Goal: Transaction & Acquisition: Obtain resource

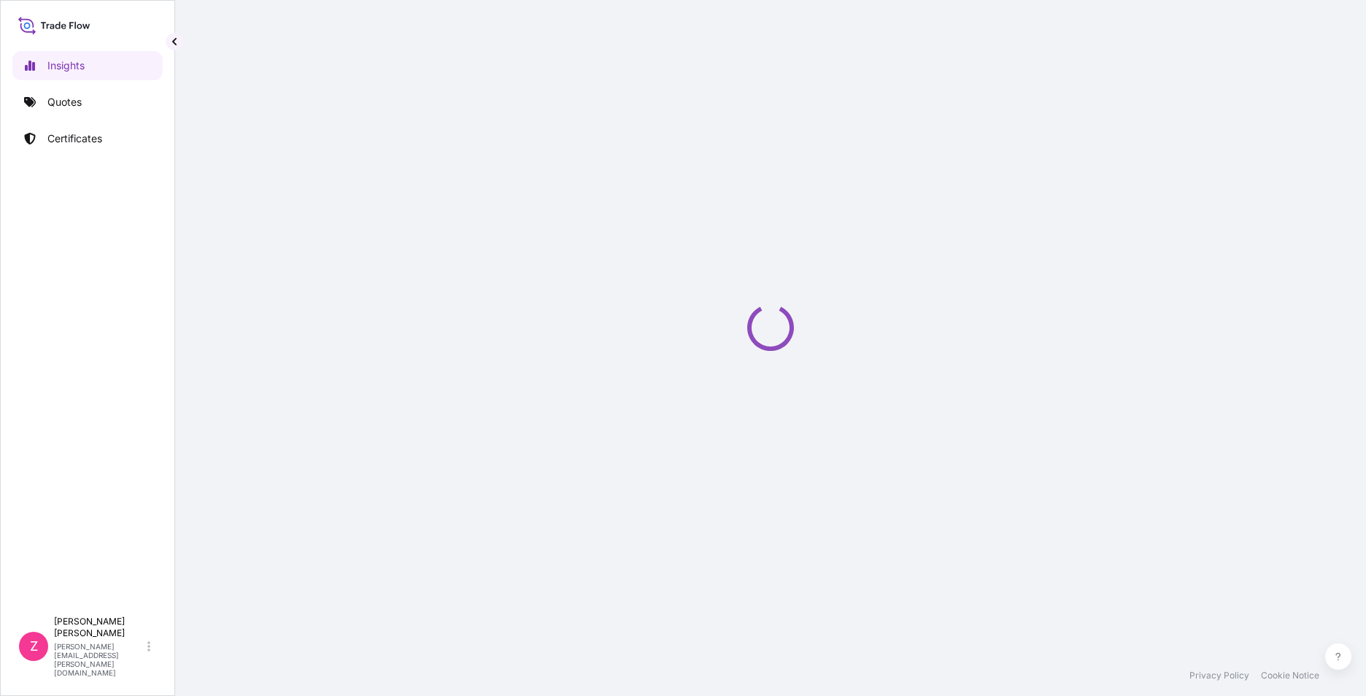
select select "2025"
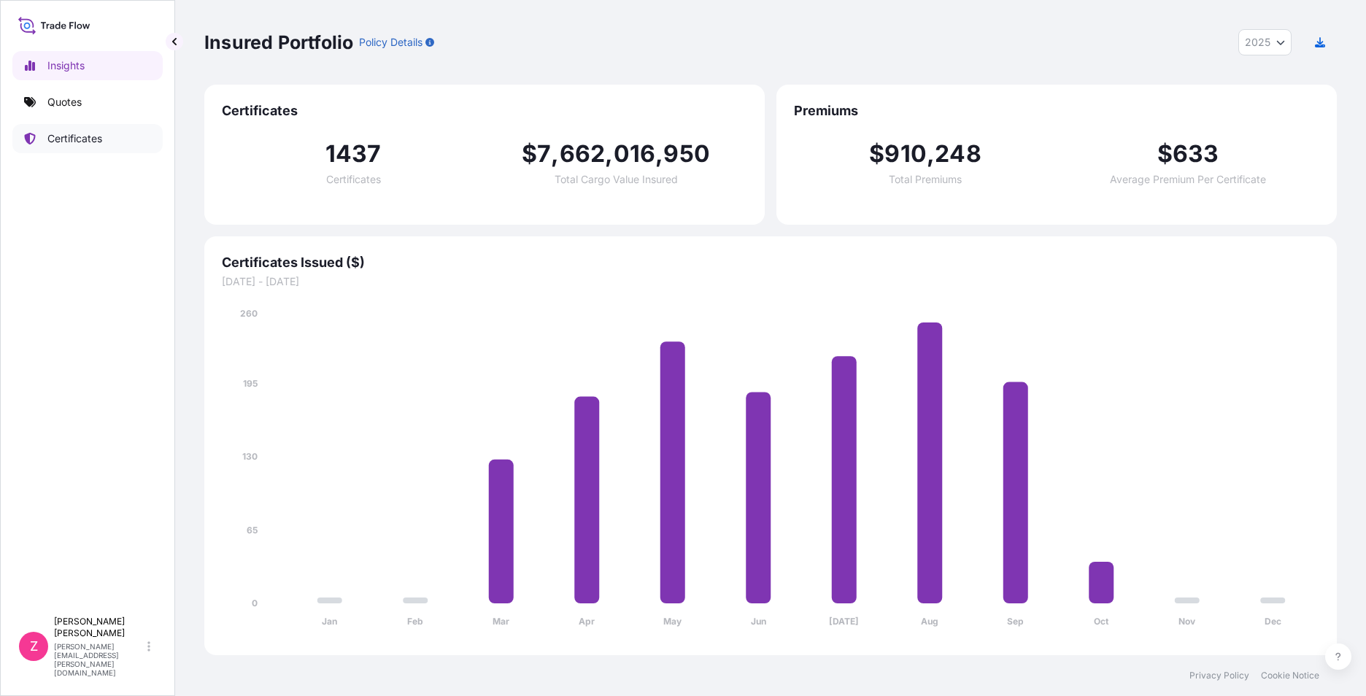
click at [81, 145] on p "Certificates" at bounding box center [74, 138] width 55 height 15
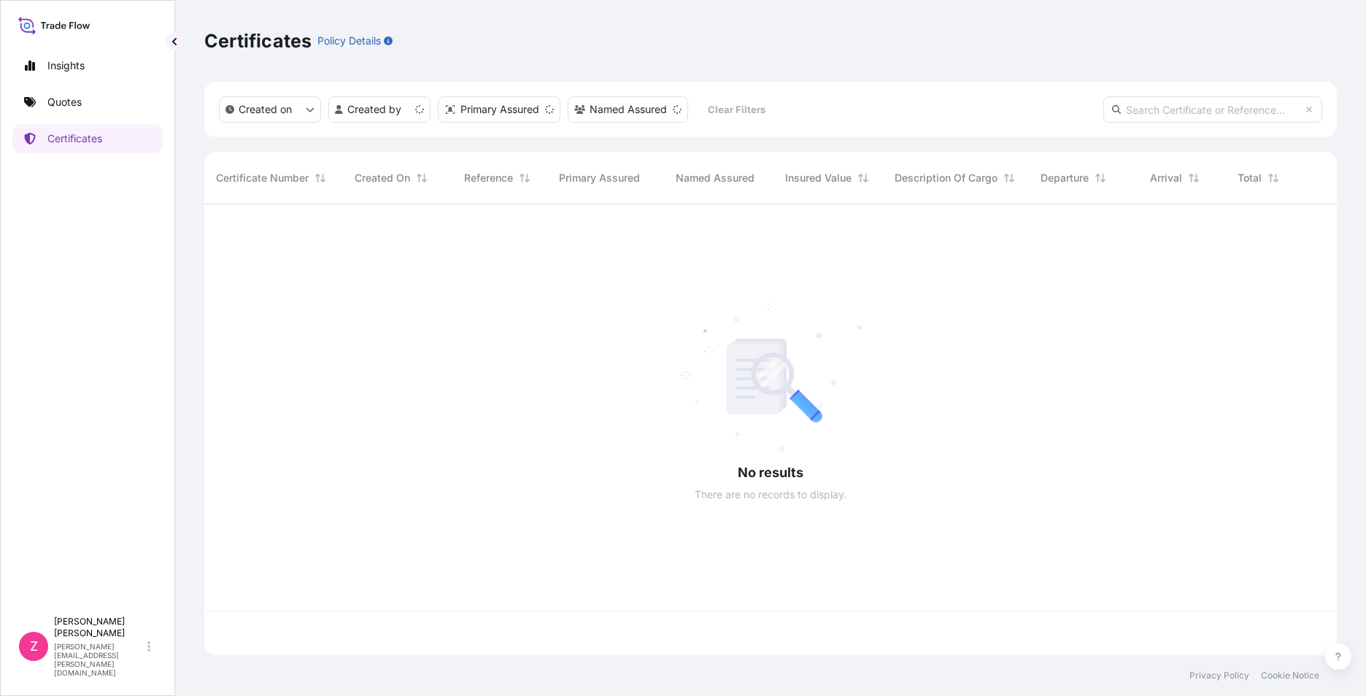
scroll to position [448, 1122]
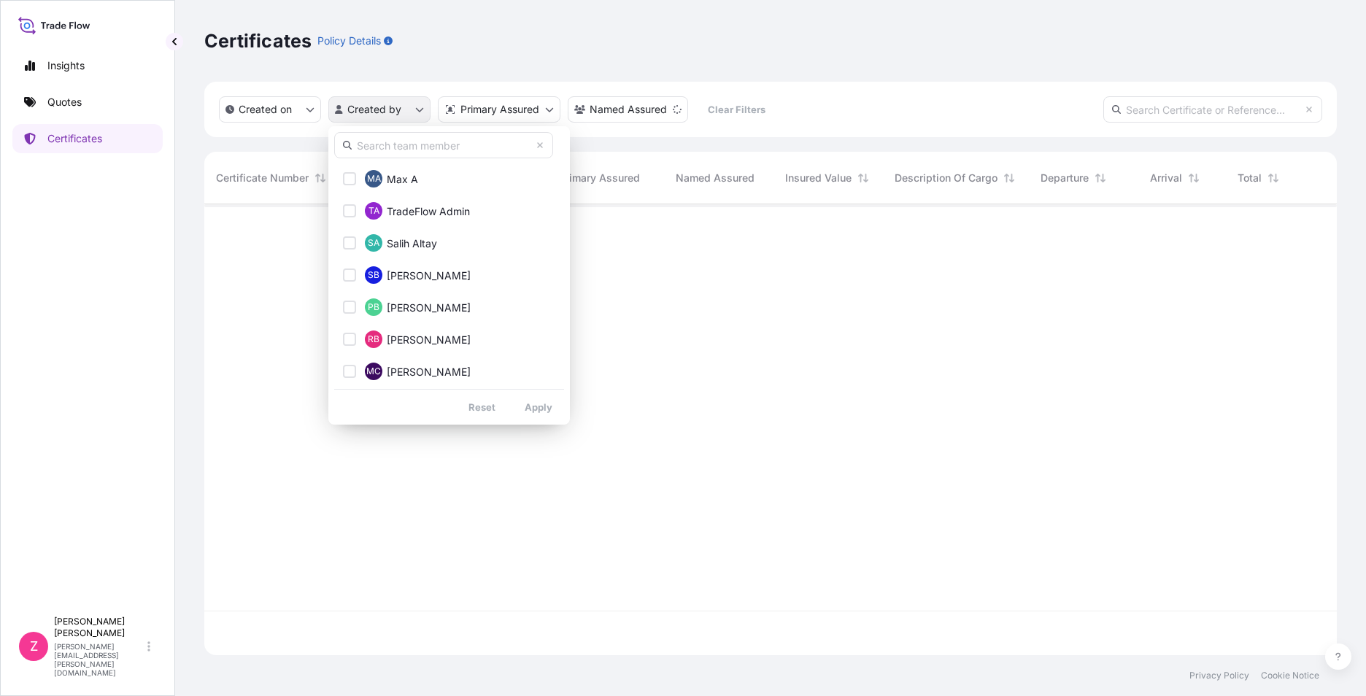
click at [418, 113] on html "Insights Quotes Certificates Z [PERSON_NAME] [PERSON_NAME][EMAIL_ADDRESS][PERSO…" at bounding box center [683, 348] width 1366 height 696
click at [447, 142] on input "text" at bounding box center [443, 145] width 219 height 26
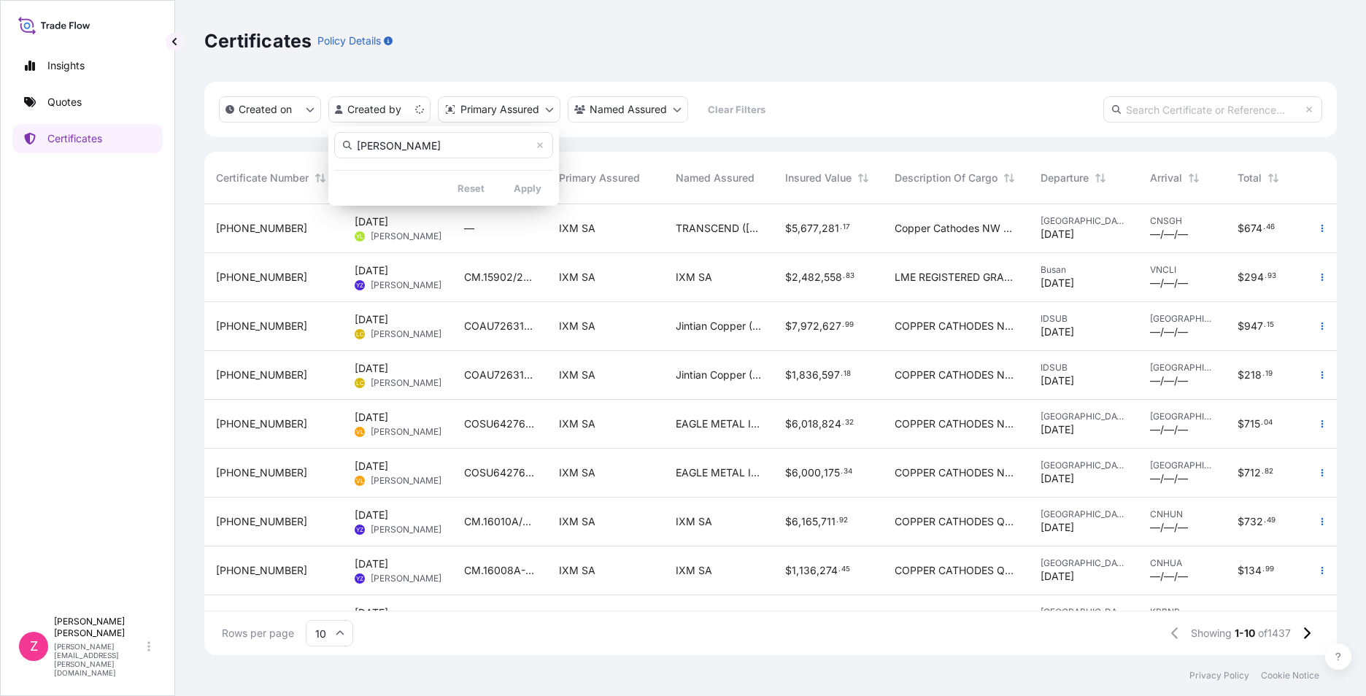
type input "[PERSON_NAME]"
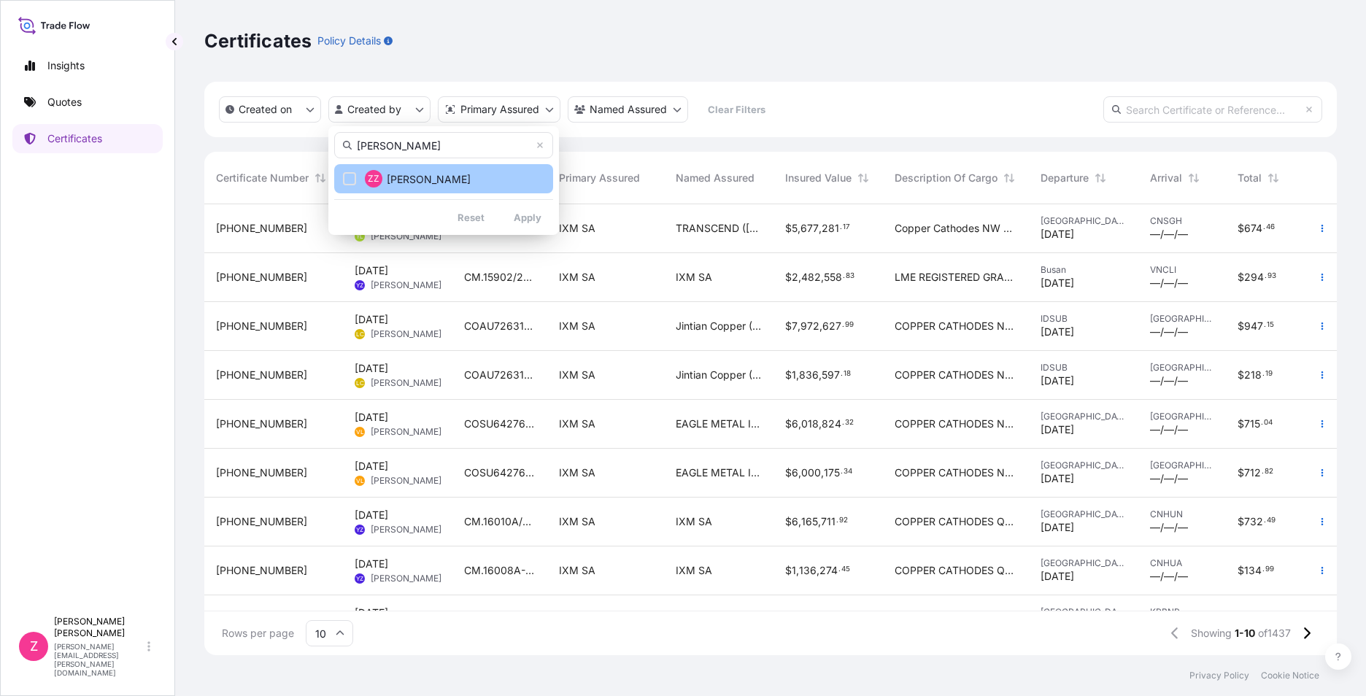
click at [453, 174] on button "ZZ [PERSON_NAME]" at bounding box center [443, 178] width 219 height 29
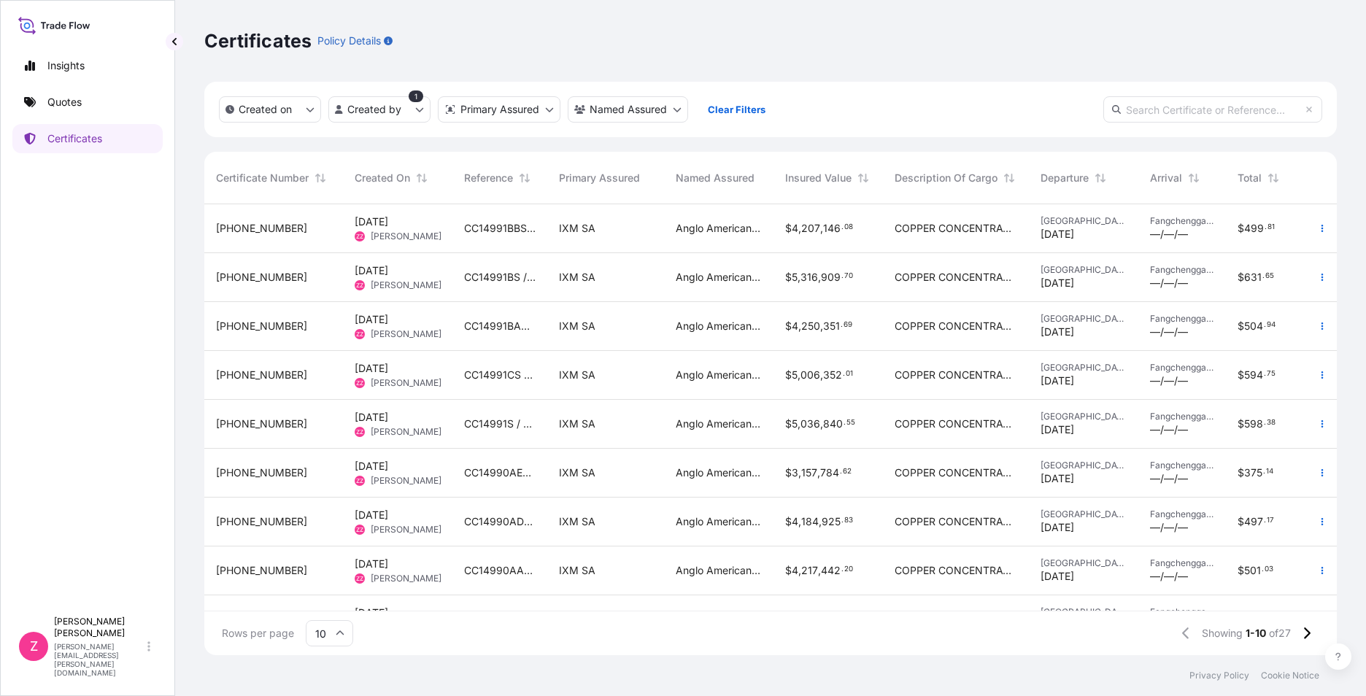
click at [865, 233] on div "$ 4 , 207 , 146 . 08" at bounding box center [828, 228] width 86 height 15
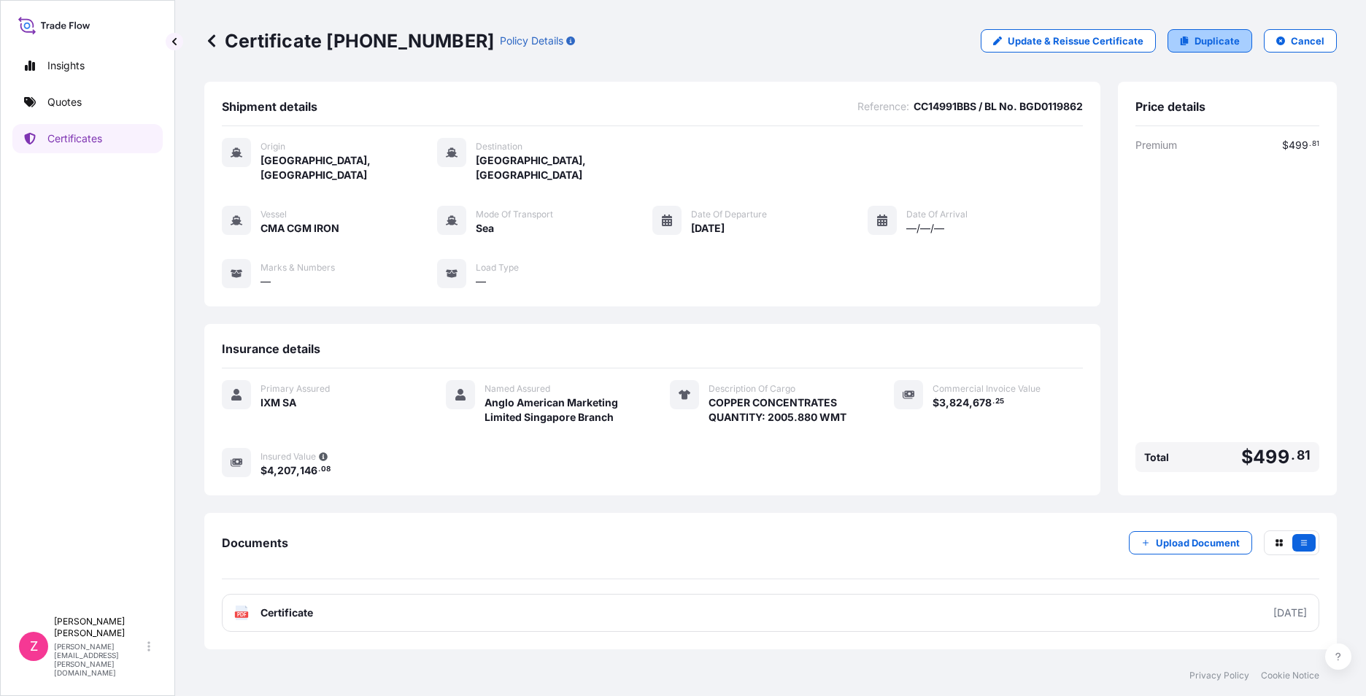
click at [1201, 40] on p "Duplicate" at bounding box center [1217, 41] width 45 height 15
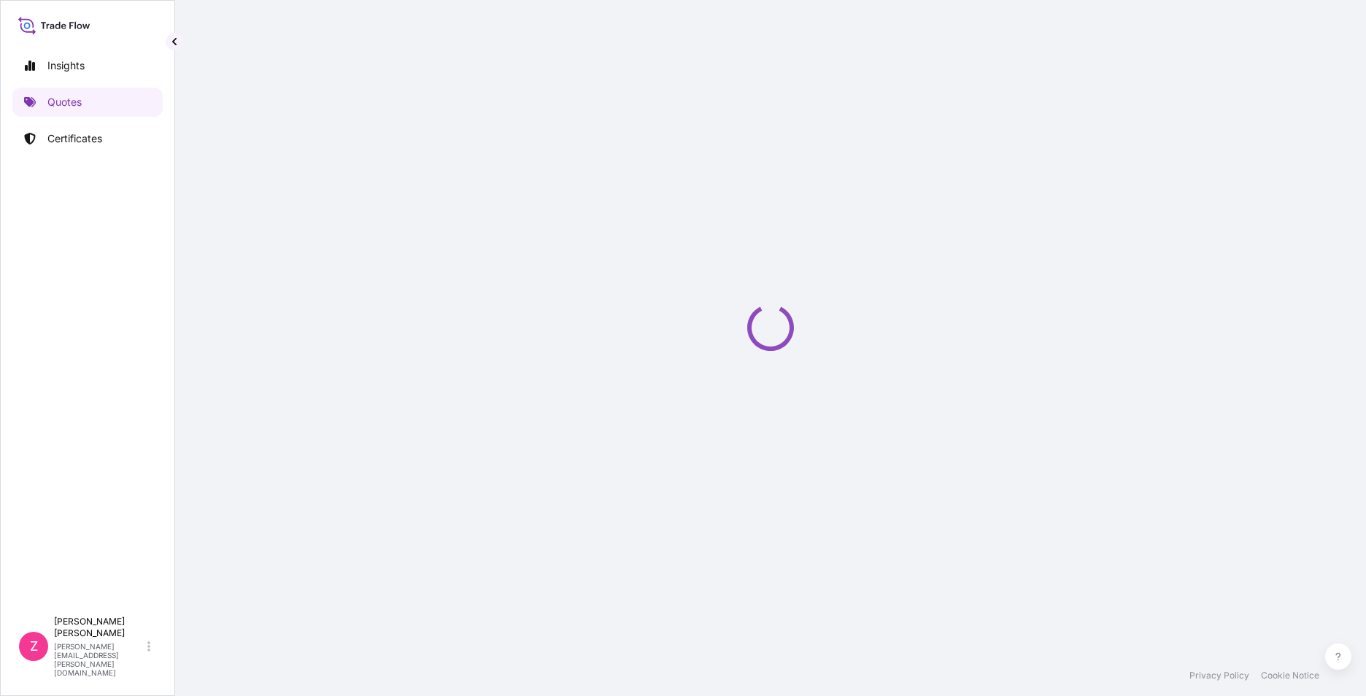
select select "Sea"
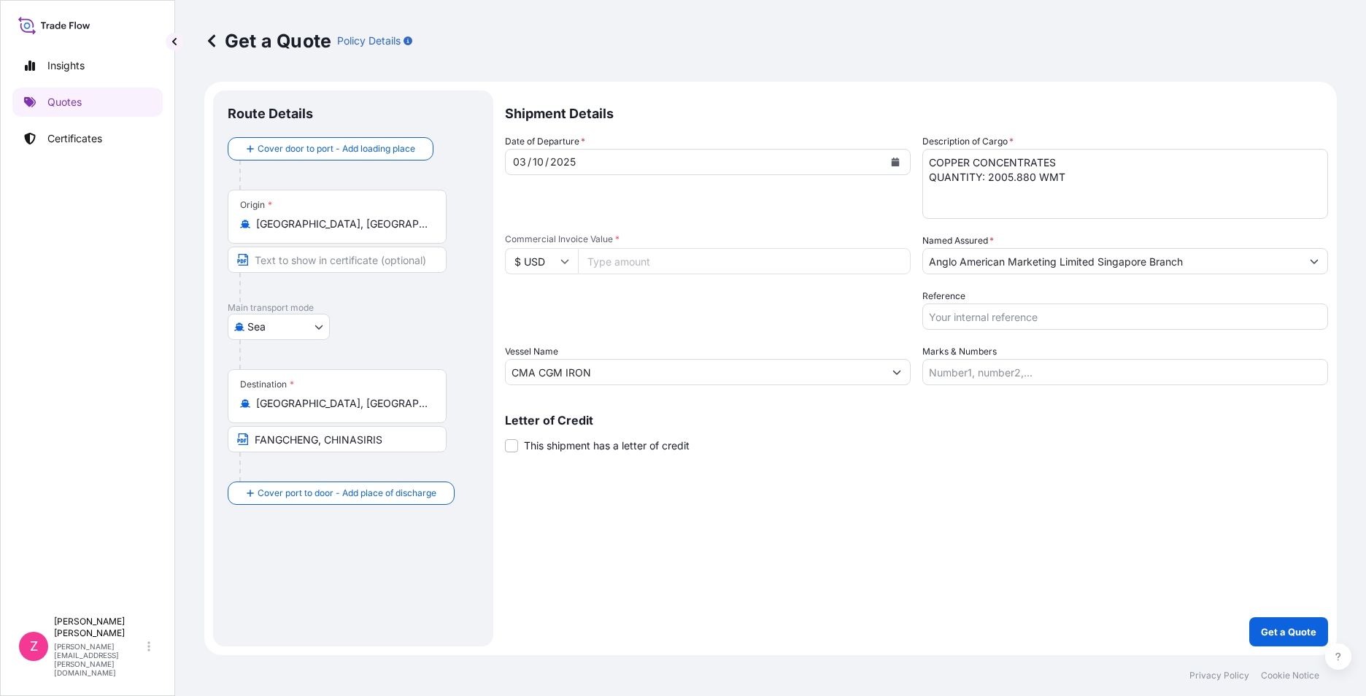
select select "31846"
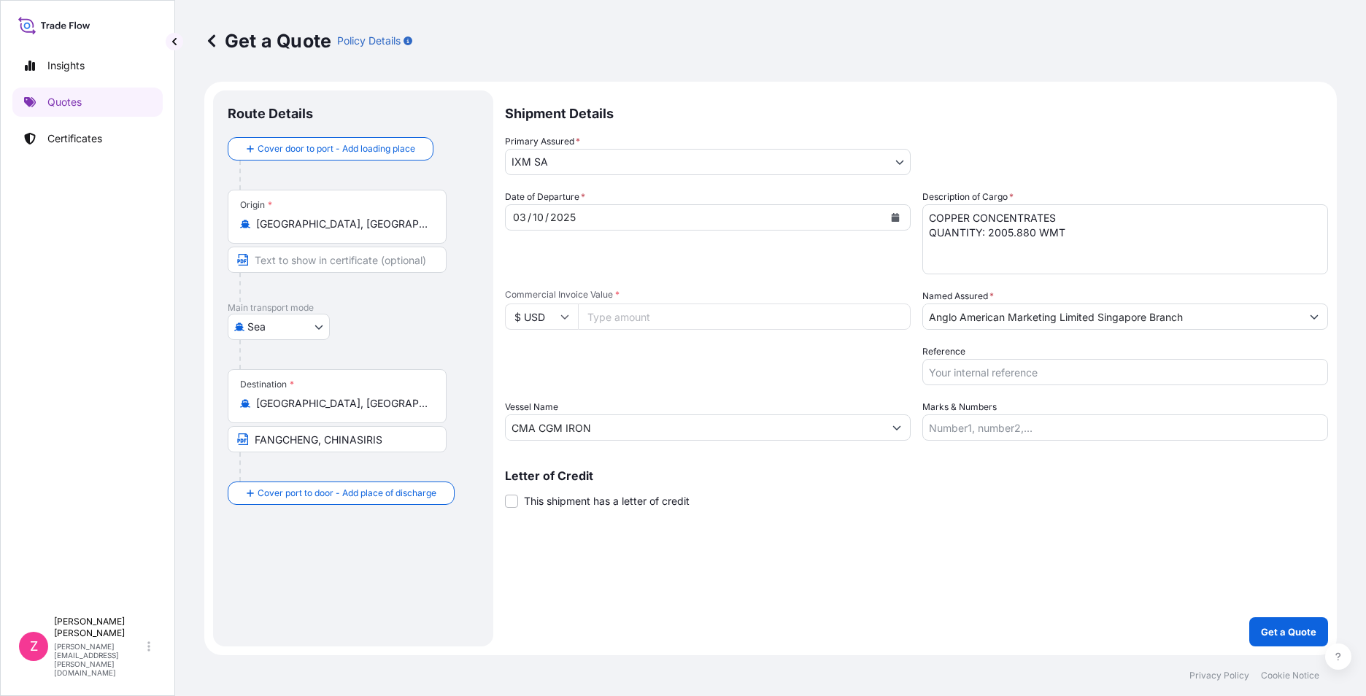
click at [646, 321] on input "Commercial Invoice Value *" at bounding box center [744, 317] width 333 height 26
paste input "3824678.25"
type input "3824678.25"
click at [711, 355] on div "Packing Category Type to search a container mode Please select a primary mode o…" at bounding box center [708, 365] width 406 height 41
click at [1047, 370] on input "Reference" at bounding box center [1126, 372] width 406 height 26
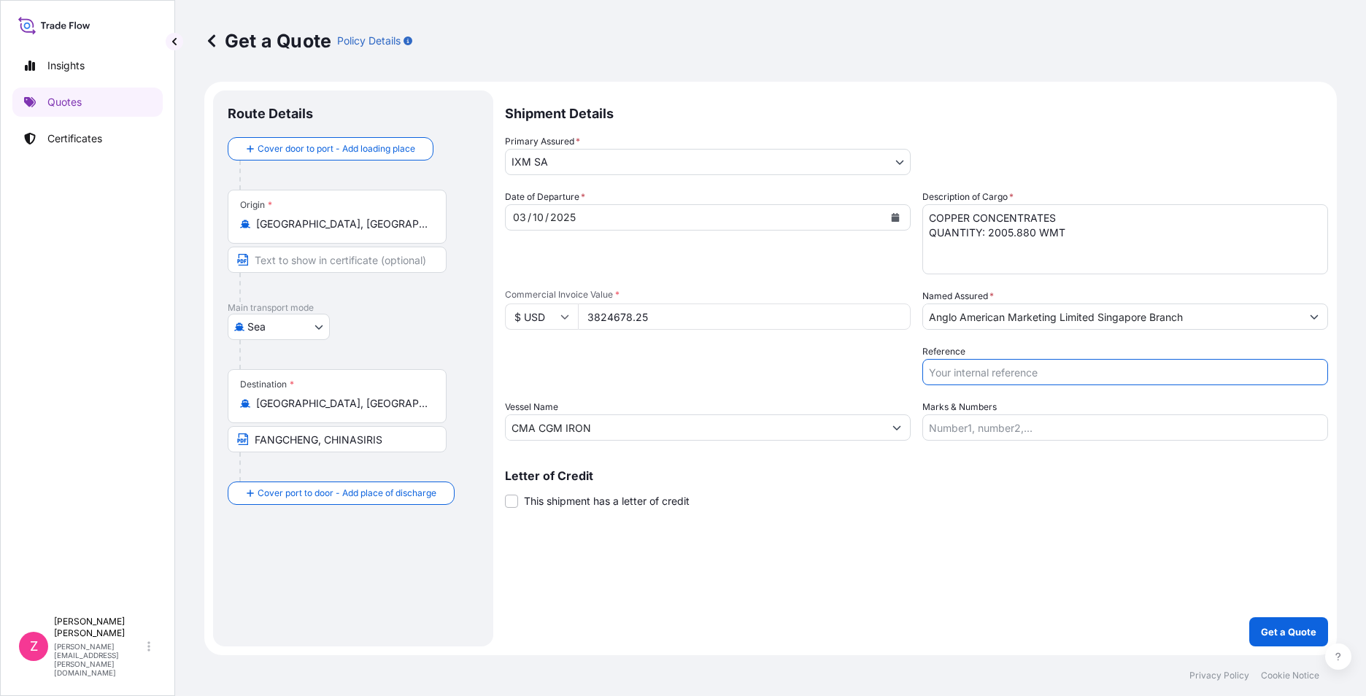
paste input "CC14991BBS / BL No. BGD0119862"
type input "CC14991BBS / BL No. BGD0119862"
click at [1012, 504] on div "Letter of Credit This shipment has a letter of credit Letter of credit * Letter…" at bounding box center [916, 489] width 823 height 39
click at [894, 216] on icon "Calendar" at bounding box center [895, 217] width 9 height 9
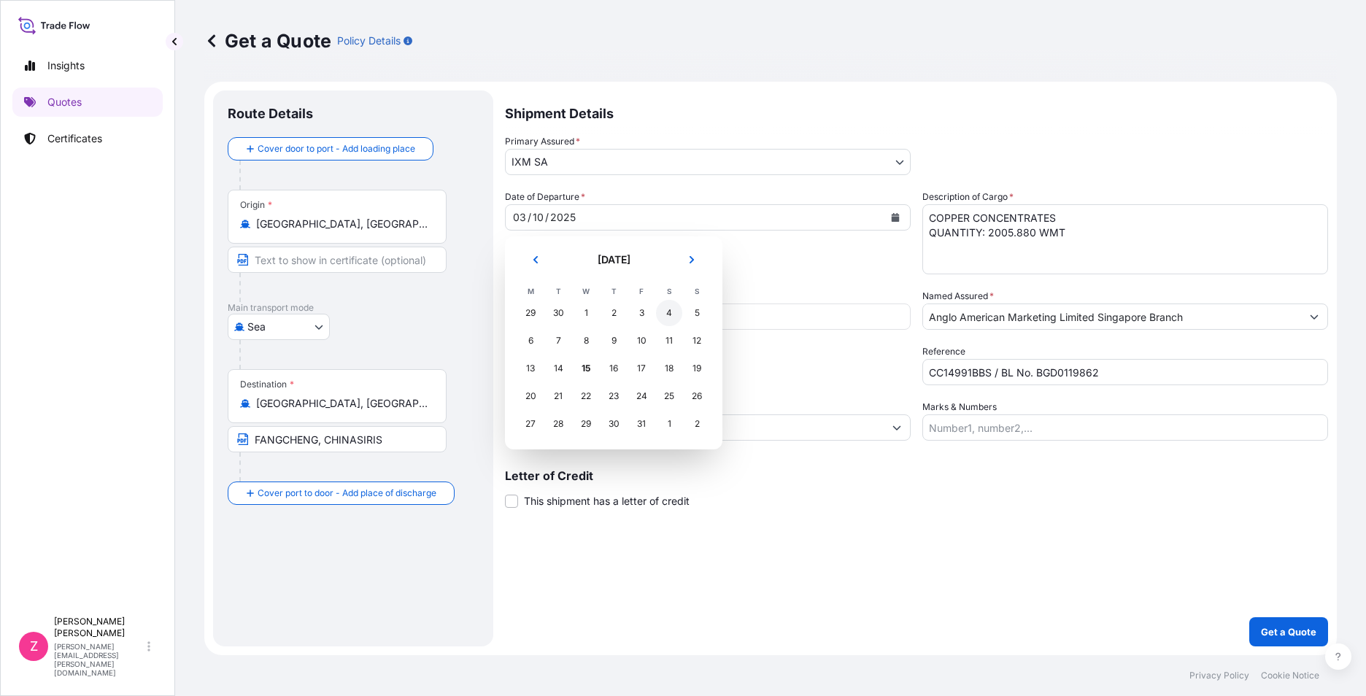
click at [674, 309] on div "4" at bounding box center [669, 313] width 26 height 26
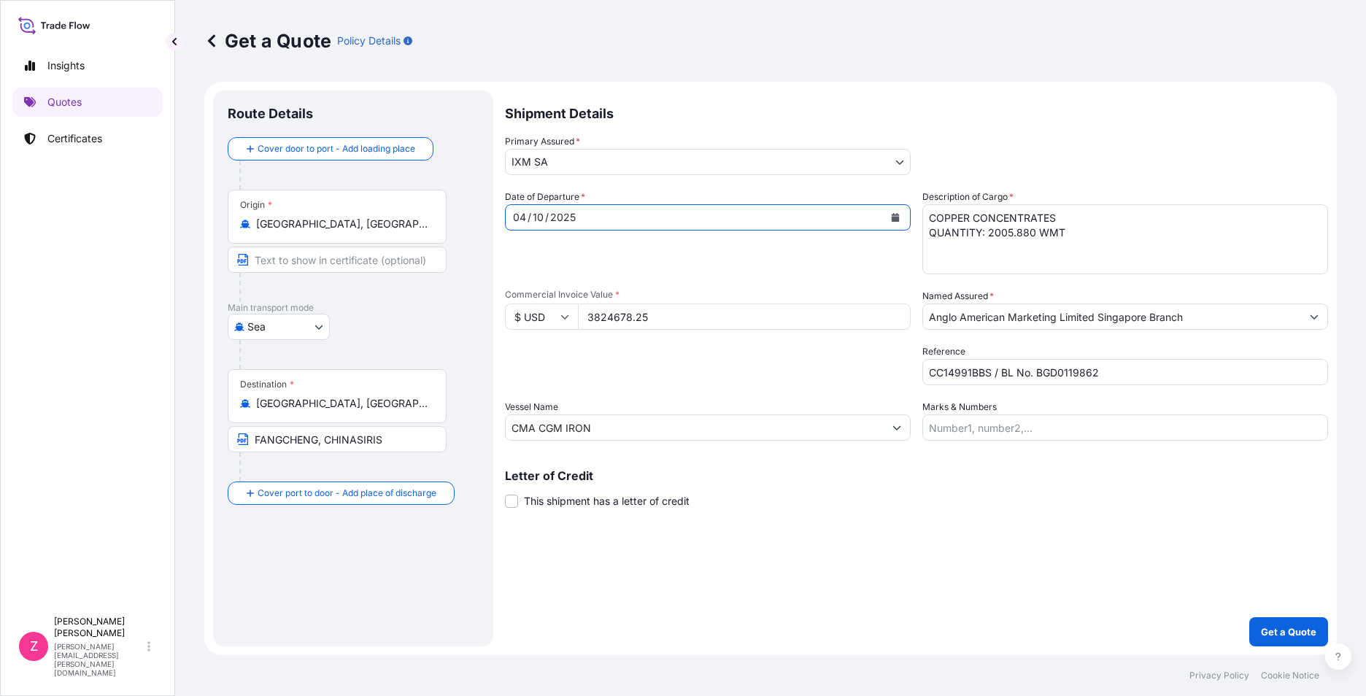
click at [1193, 588] on div "Shipment Details Primary Assured * IXM SA IXM SA CMOC Limited IXM Trading LLC I…" at bounding box center [916, 369] width 823 height 556
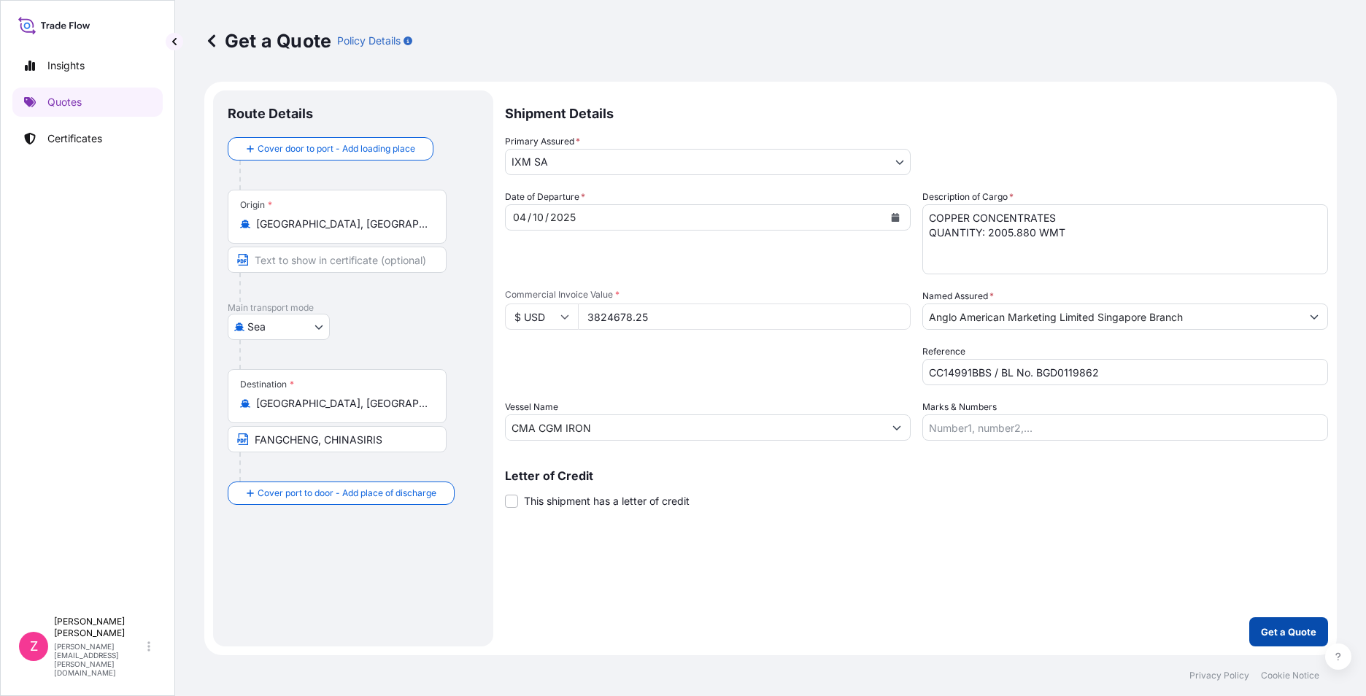
click at [1295, 628] on p "Get a Quote" at bounding box center [1288, 632] width 55 height 15
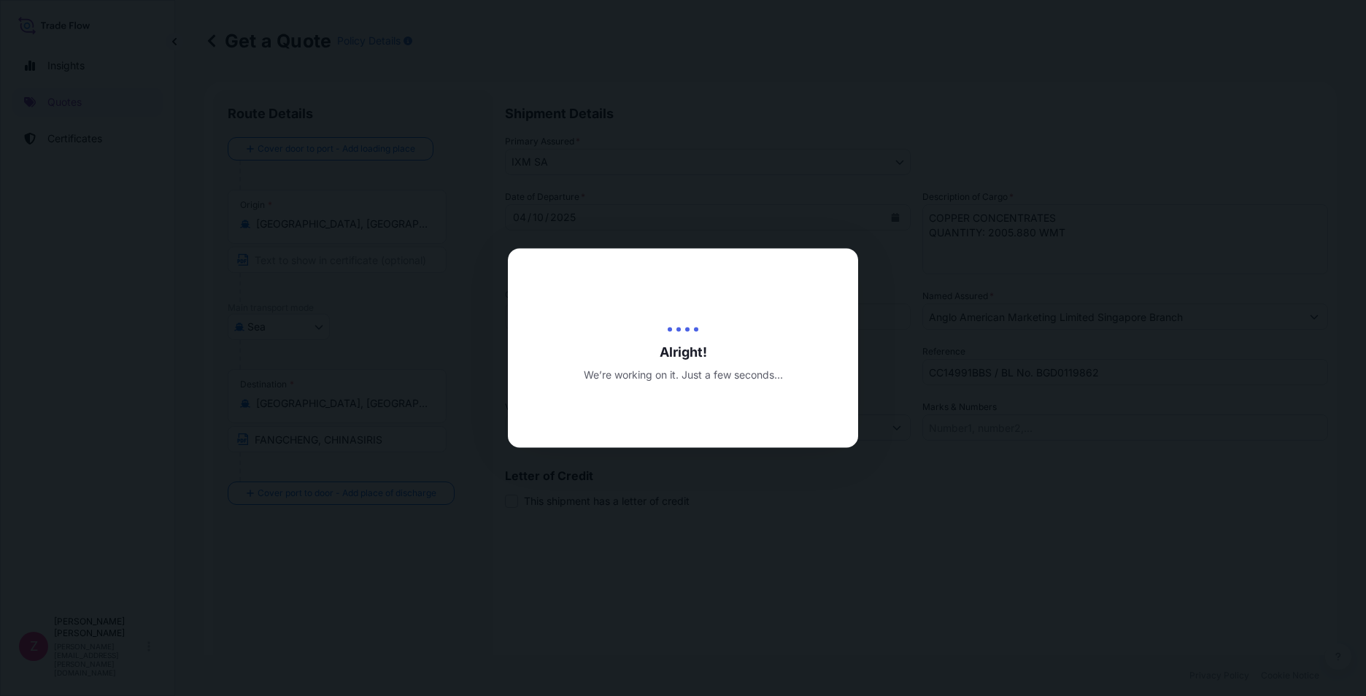
type input "[DATE]"
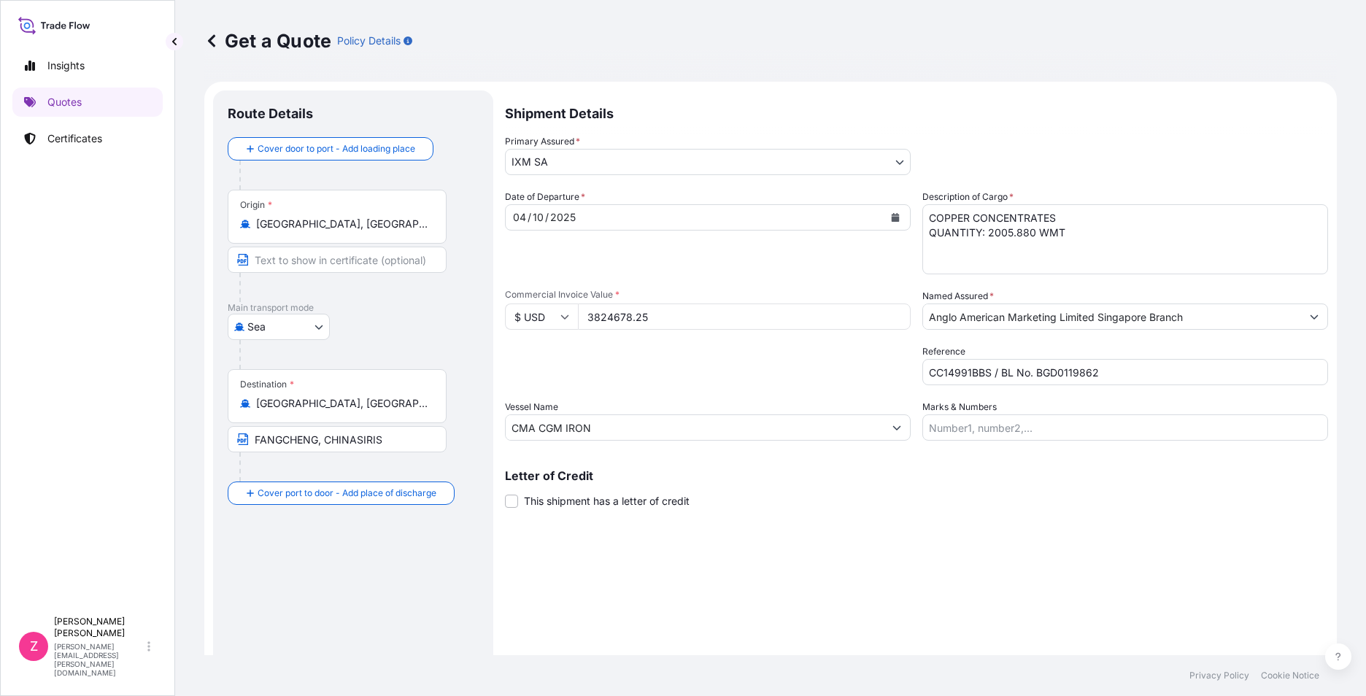
scroll to position [679, 0]
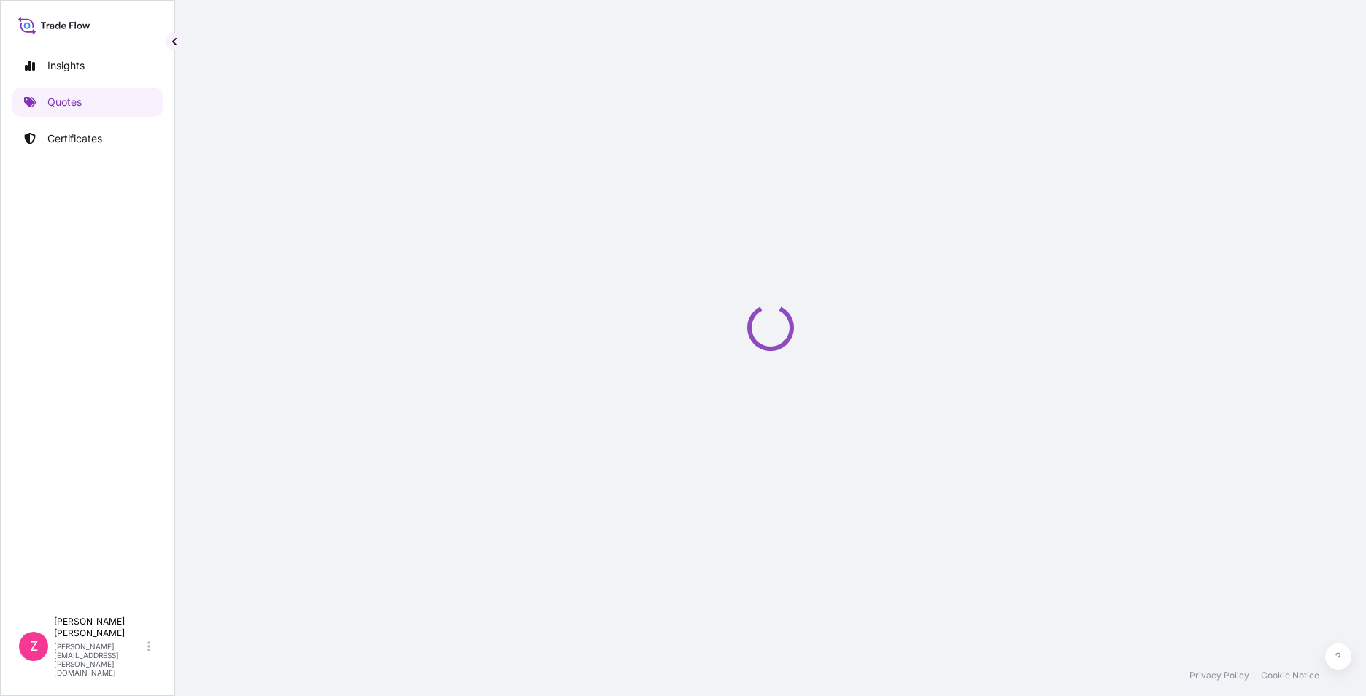
click at [836, 531] on div "Loading" at bounding box center [770, 327] width 1133 height 655
select select "Sea"
select select "31846"
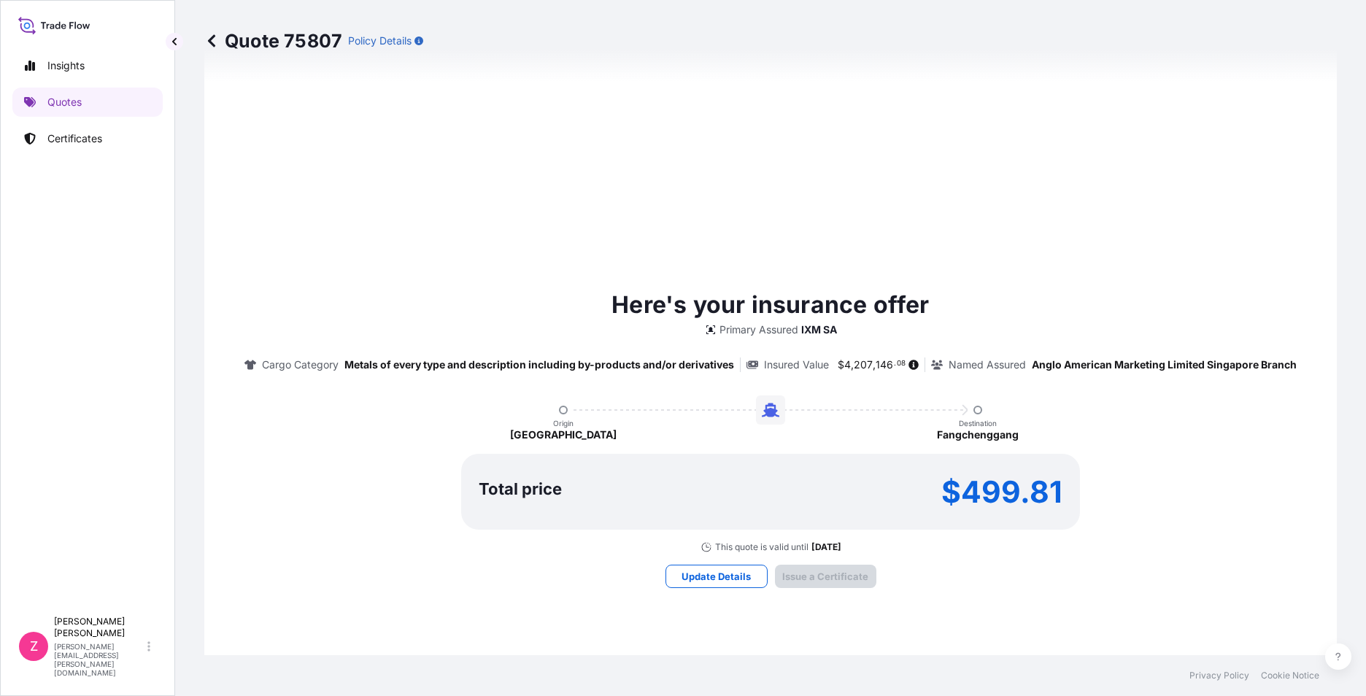
scroll to position [1501, 0]
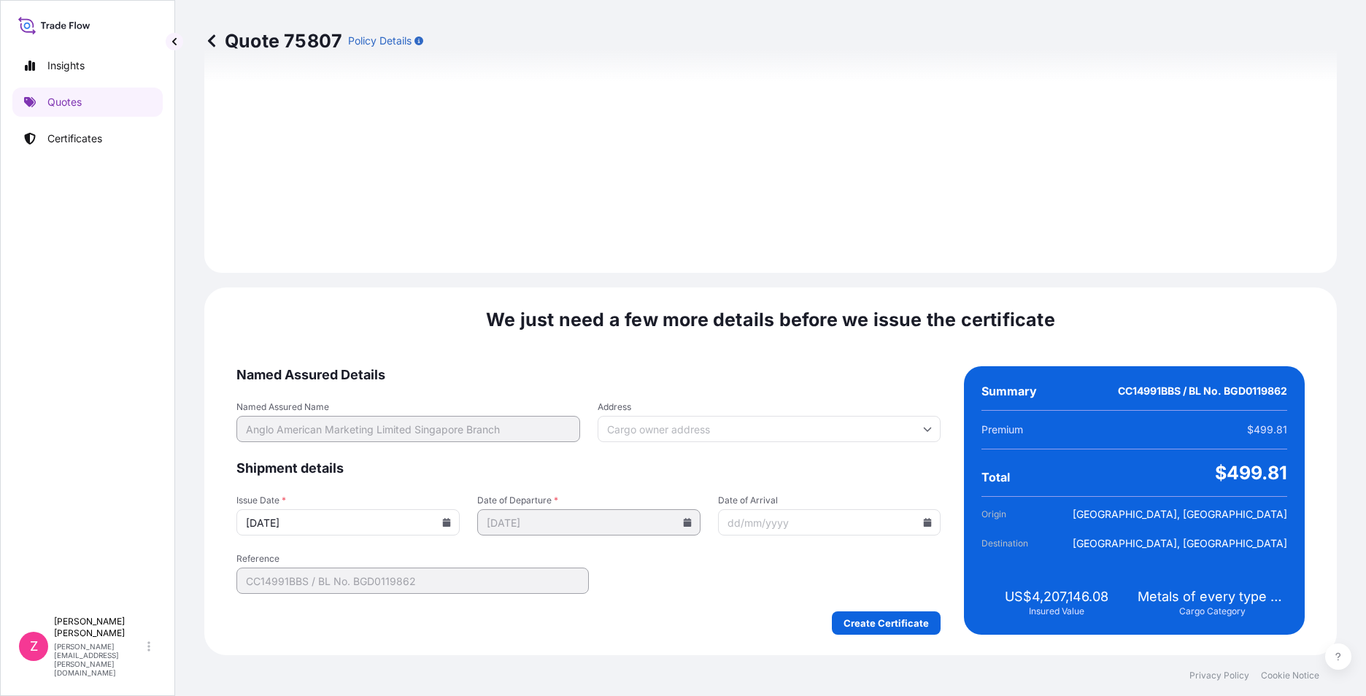
click at [445, 523] on icon at bounding box center [447, 522] width 8 height 9
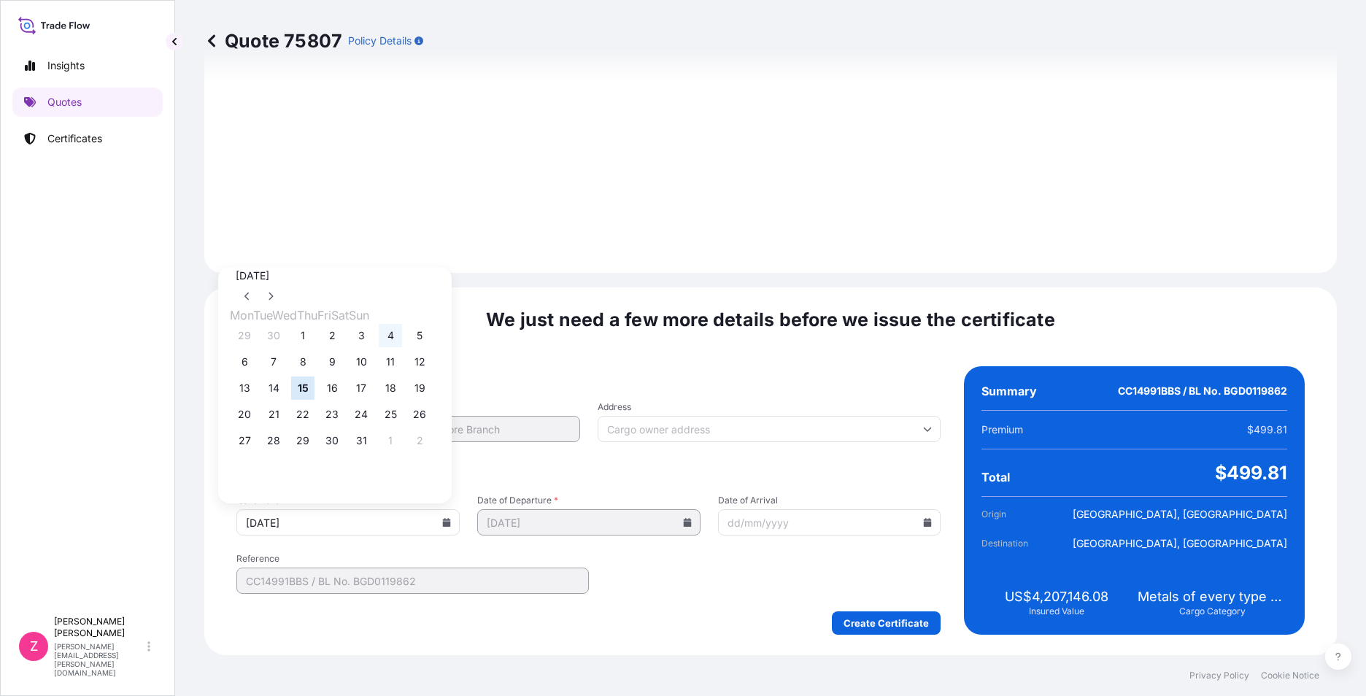
click at [402, 336] on button "4" at bounding box center [390, 335] width 23 height 23
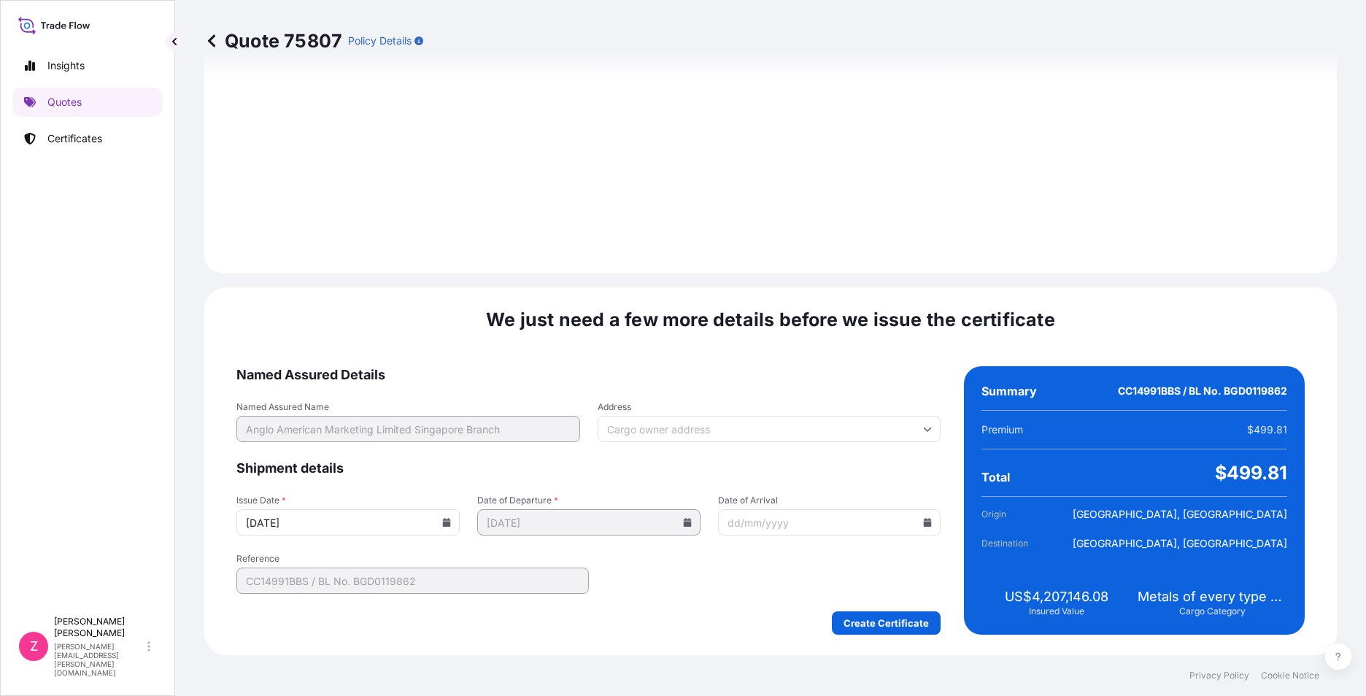
type input "[DATE]"
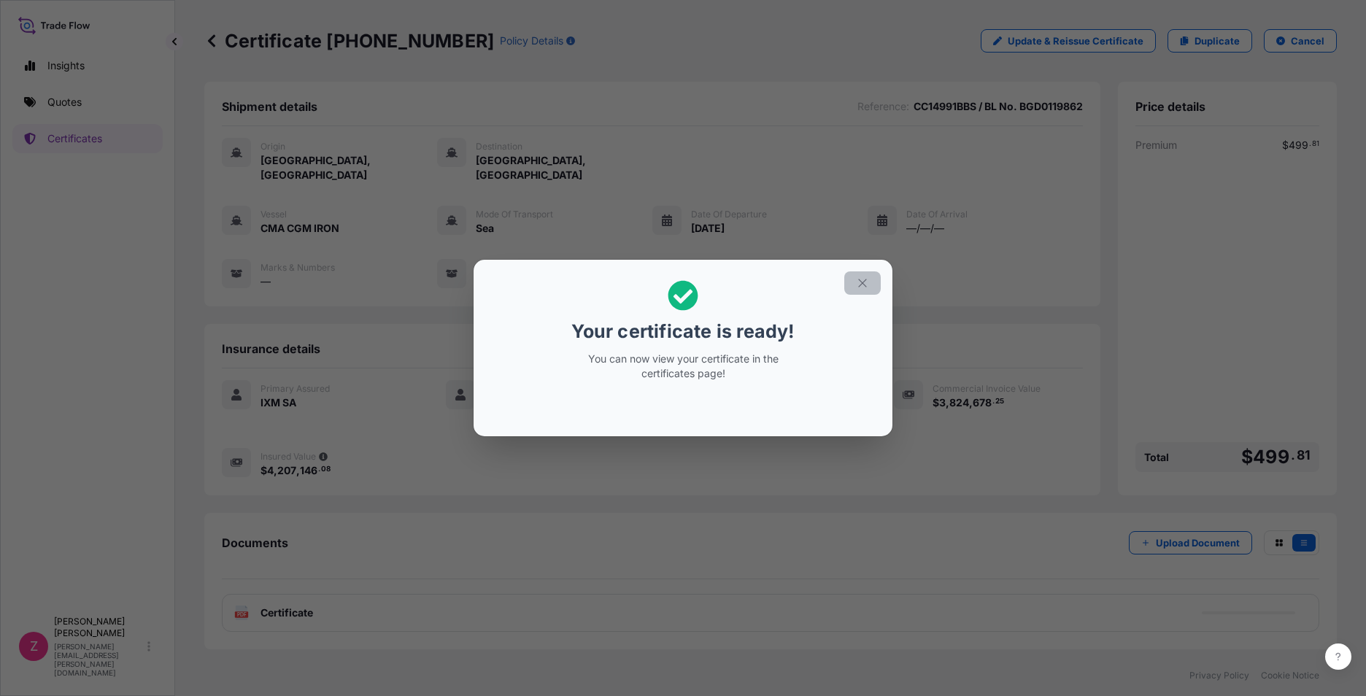
click at [863, 282] on icon "button" at bounding box center [862, 283] width 13 height 13
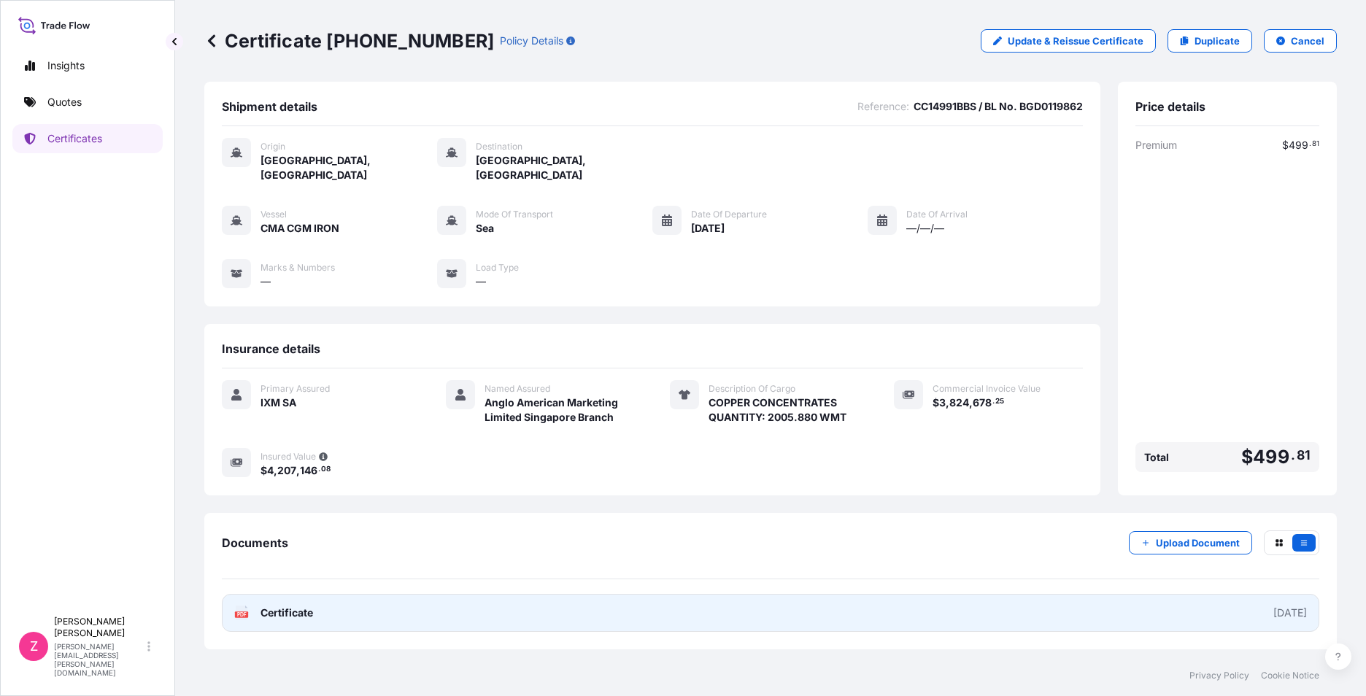
click at [287, 606] on span "Certificate" at bounding box center [287, 613] width 53 height 15
